Goal: Information Seeking & Learning: Check status

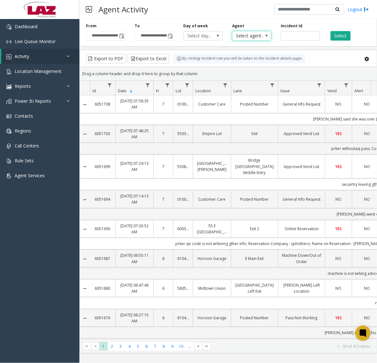
click at [262, 37] on span at bounding box center [266, 35] width 9 height 9
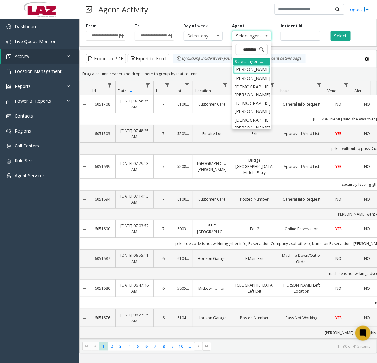
type input "*********"
click at [244, 98] on li "[DEMOGRAPHIC_DATA][PERSON_NAME]" at bounding box center [251, 106] width 37 height 17
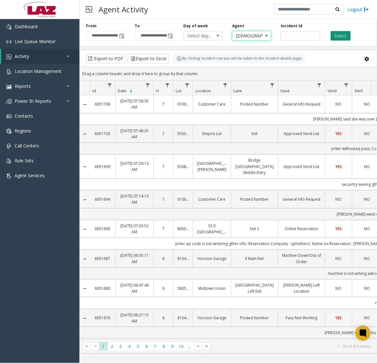
click at [339, 35] on button "Select" at bounding box center [340, 36] width 20 height 10
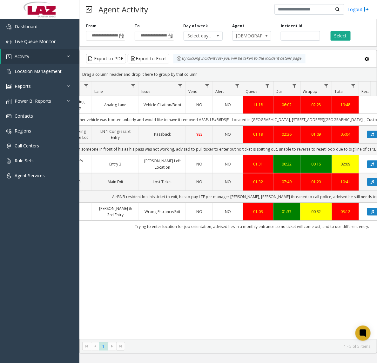
scroll to position [0, 192]
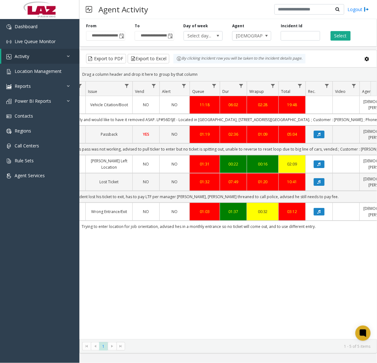
click at [146, 107] on span "NO" at bounding box center [146, 104] width 6 height 5
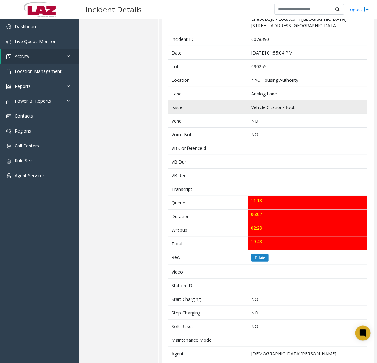
scroll to position [152, 0]
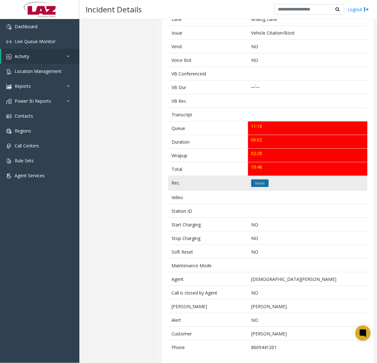
click at [255, 182] on icon "Relate" at bounding box center [260, 184] width 10 height 4
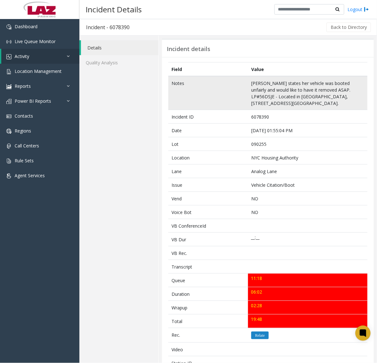
click at [252, 81] on td "[PERSON_NAME] states her vehicle was booted unfairly and would like to have it …" at bounding box center [307, 93] width 119 height 34
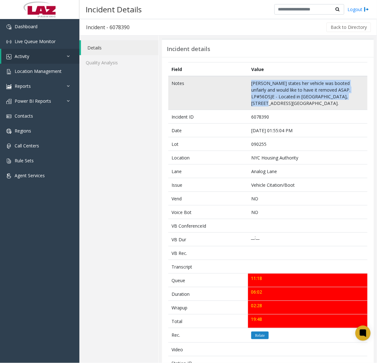
drag, startPoint x: 252, startPoint y: 81, endPoint x: 340, endPoint y: 95, distance: 89.2
click at [340, 95] on td "[PERSON_NAME] states her vehicle was booted unfairly and would like to have it …" at bounding box center [307, 93] width 119 height 34
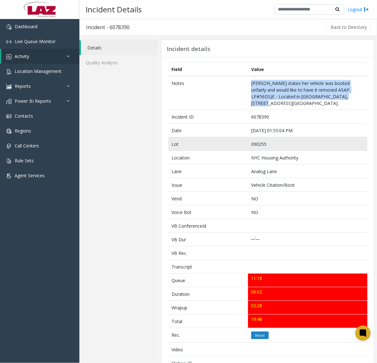
copy td "[PERSON_NAME] states her vehicle was booted unfairly and would like to have it …"
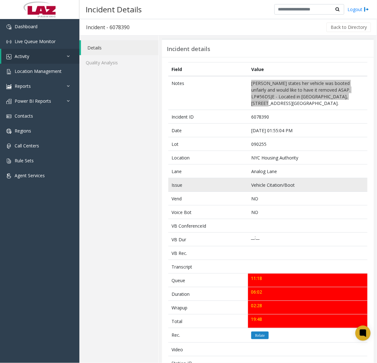
scroll to position [152, 0]
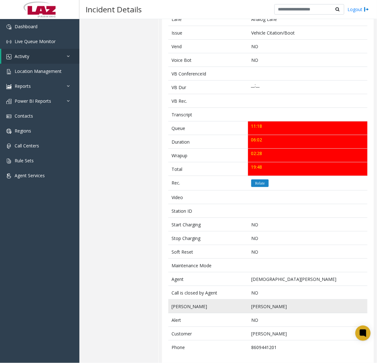
click at [252, 302] on td "[PERSON_NAME]" at bounding box center [307, 307] width 119 height 14
drag, startPoint x: 252, startPoint y: 302, endPoint x: 267, endPoint y: 302, distance: 15.2
click at [267, 302] on td "[PERSON_NAME]" at bounding box center [307, 307] width 119 height 14
copy td "[PERSON_NAME]"
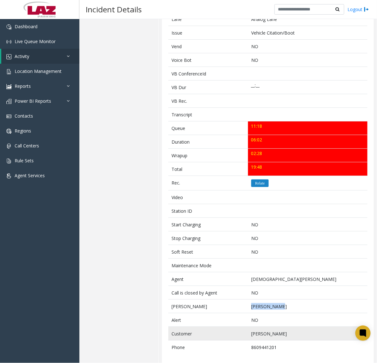
click at [257, 329] on td "[PERSON_NAME]" at bounding box center [307, 334] width 119 height 14
drag, startPoint x: 257, startPoint y: 329, endPoint x: 268, endPoint y: 330, distance: 10.2
click at [268, 330] on td "[PERSON_NAME]" at bounding box center [307, 334] width 119 height 14
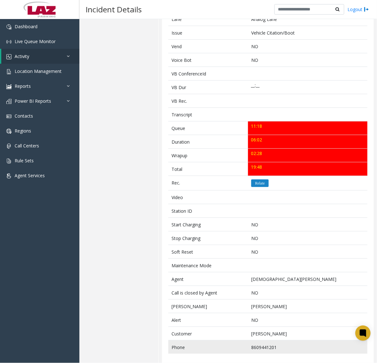
click at [264, 341] on td "8609441201" at bounding box center [307, 348] width 119 height 14
copy td "8609441201"
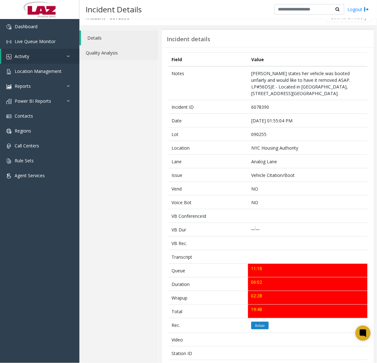
scroll to position [0, 0]
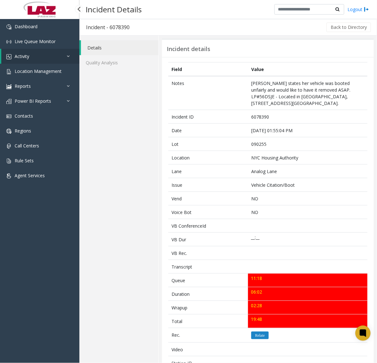
click at [29, 59] on link "Activity" at bounding box center [40, 56] width 78 height 15
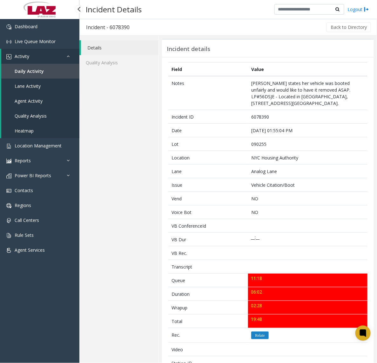
click at [30, 102] on span "Agent Activity" at bounding box center [29, 101] width 28 height 6
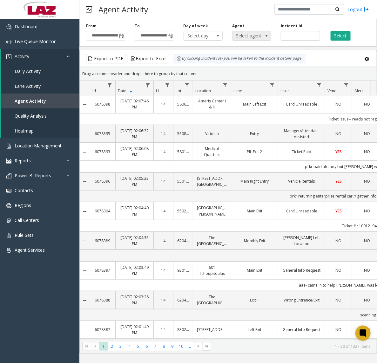
drag, startPoint x: 238, startPoint y: 41, endPoint x: 264, endPoint y: 32, distance: 26.9
click at [238, 41] on div "**********" at bounding box center [227, 32] width 297 height 30
click at [264, 32] on span at bounding box center [266, 35] width 9 height 9
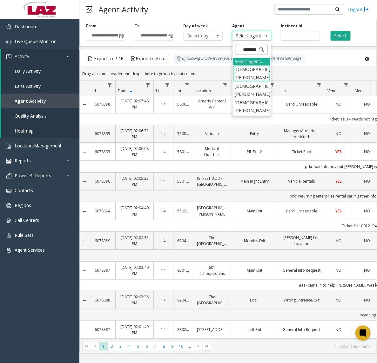
type input "*********"
click at [241, 98] on li "[DEMOGRAPHIC_DATA][PERSON_NAME]" at bounding box center [251, 106] width 37 height 17
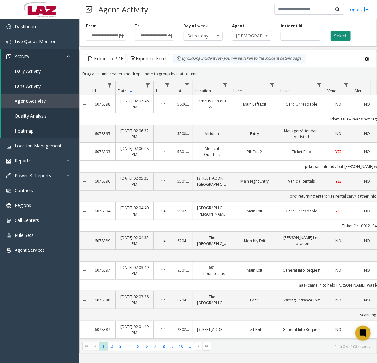
click at [335, 37] on button "Select" at bounding box center [340, 36] width 20 height 10
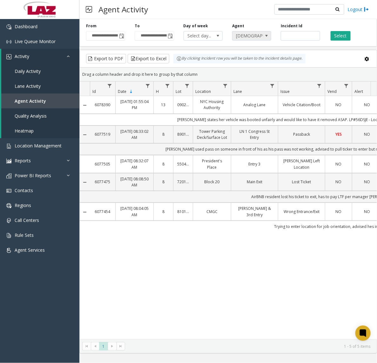
click at [244, 36] on span "[DEMOGRAPHIC_DATA][PERSON_NAME]" at bounding box center [247, 35] width 31 height 9
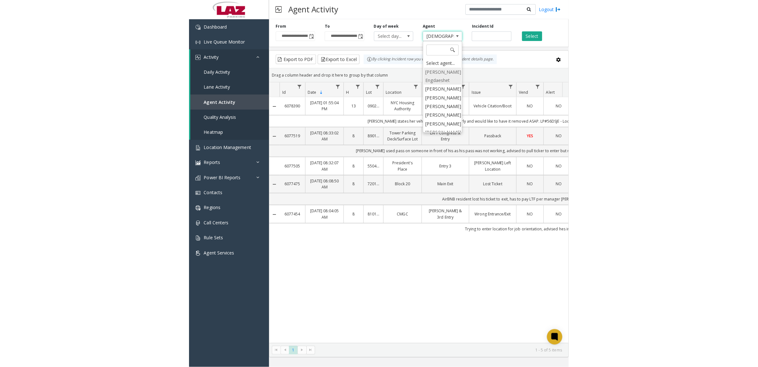
scroll to position [5159, 0]
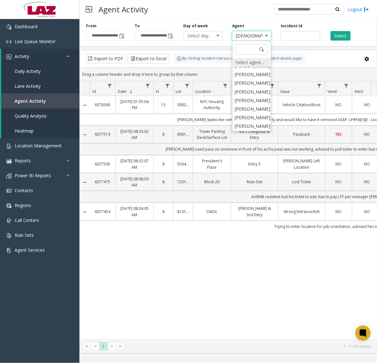
click at [247, 64] on div "Select agent..." at bounding box center [251, 62] width 37 height 9
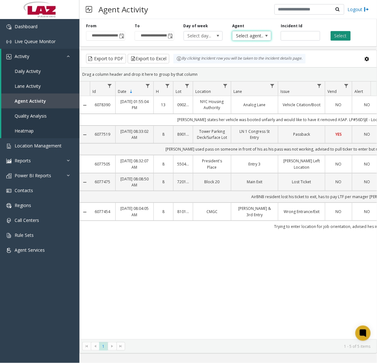
click at [343, 33] on button "Select" at bounding box center [340, 36] width 20 height 10
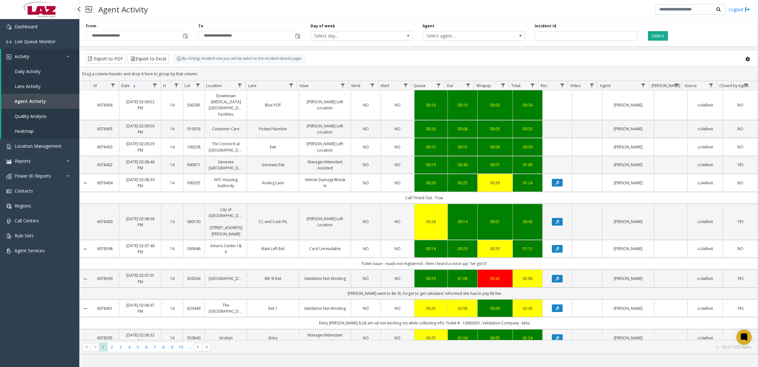
click at [30, 69] on span "Daily Activity" at bounding box center [28, 71] width 26 height 6
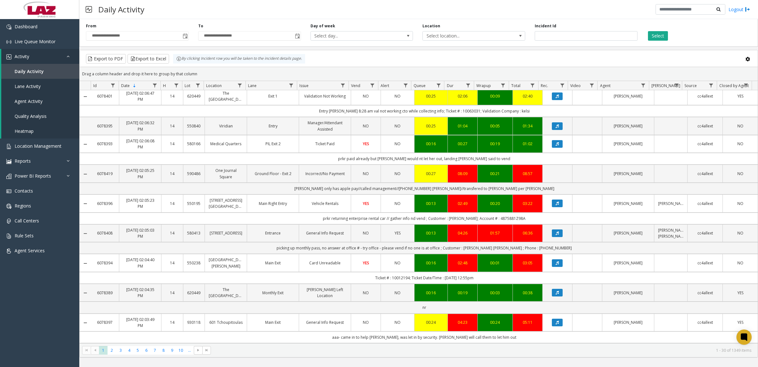
scroll to position [552, 0]
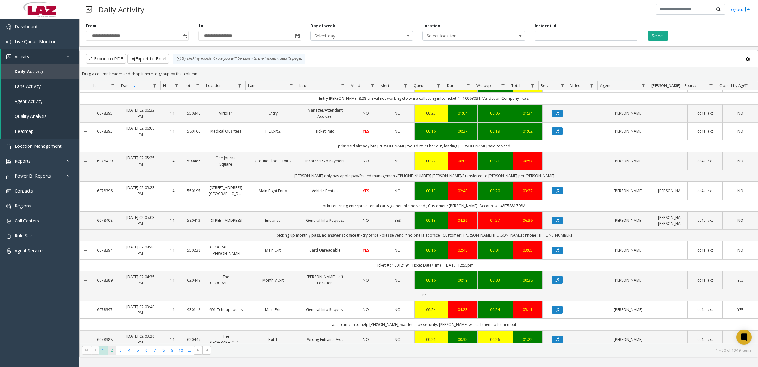
click at [111, 349] on span "2" at bounding box center [112, 350] width 9 height 9
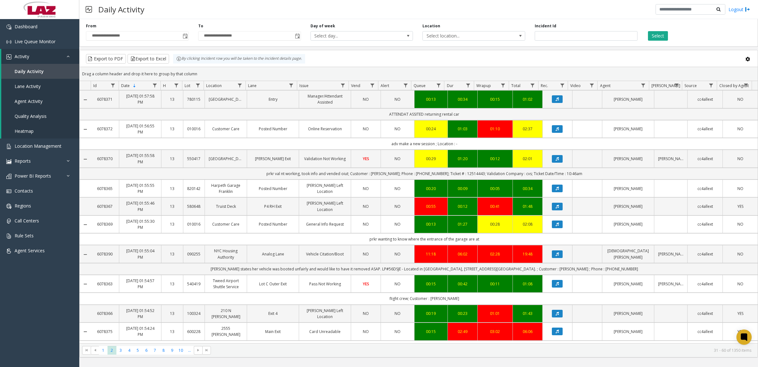
scroll to position [436, 0]
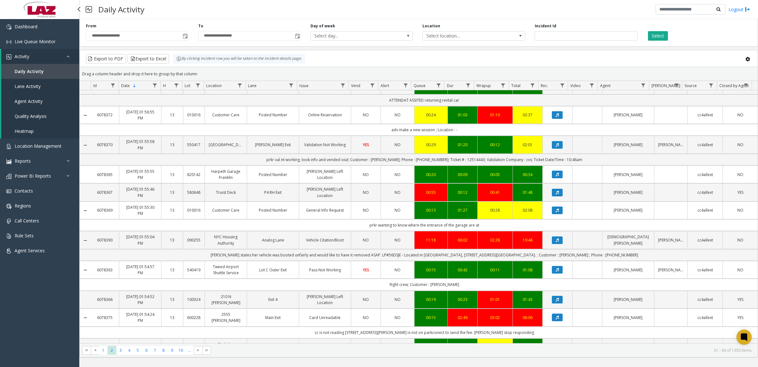
click at [28, 71] on span "Daily Activity" at bounding box center [29, 71] width 29 height 6
click at [36, 25] on span "Dashboard" at bounding box center [26, 26] width 23 height 6
